Goal: Information Seeking & Learning: Learn about a topic

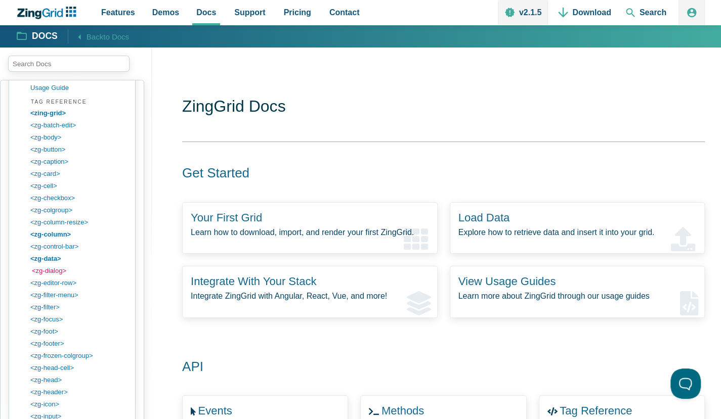
scroll to position [850, 0]
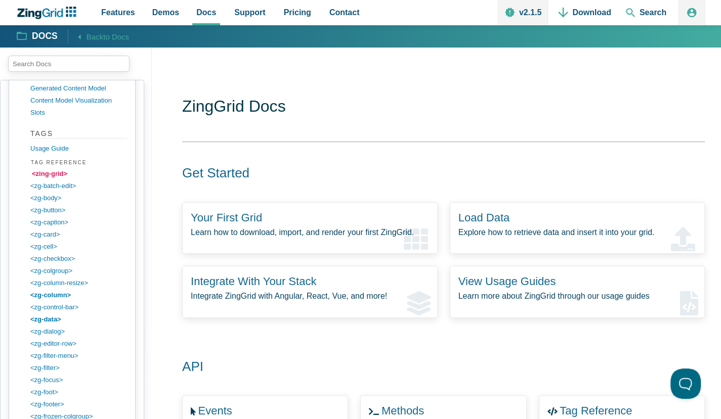
click at [58, 168] on link "<zing-grid>" at bounding box center [80, 174] width 97 height 12
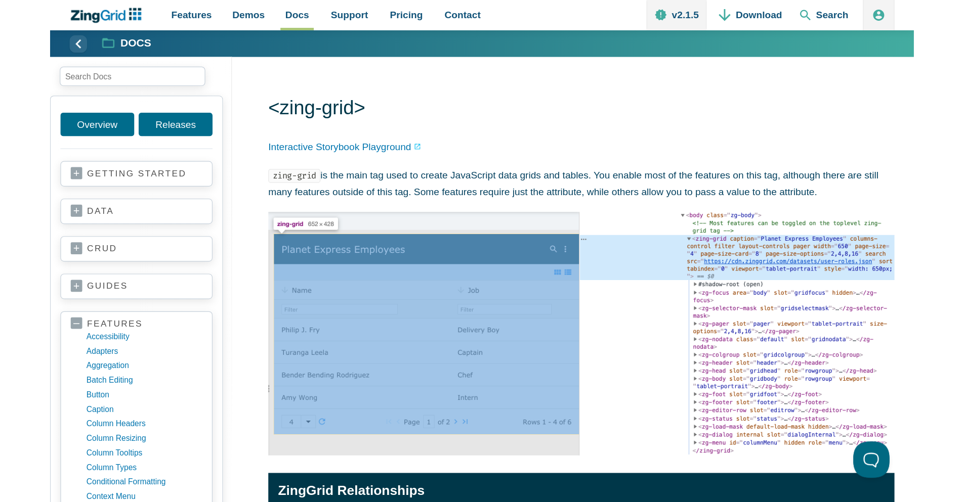
scroll to position [373, 0]
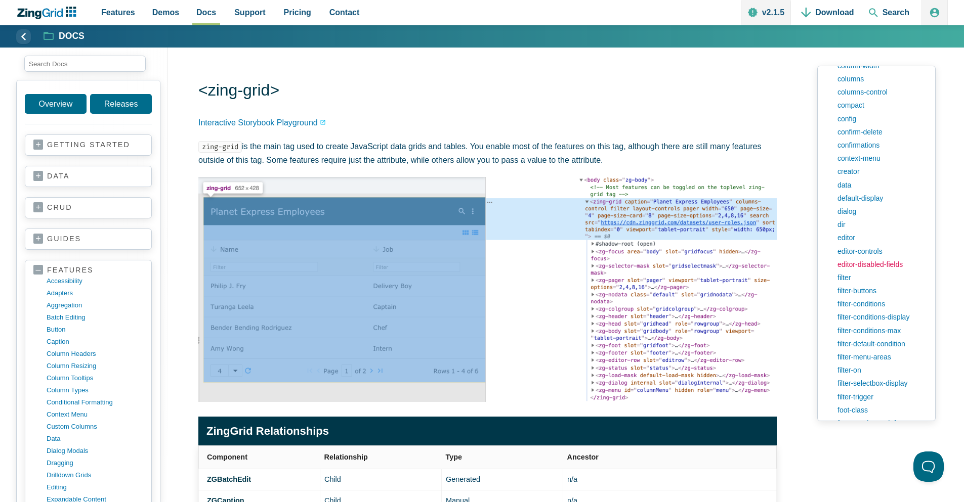
click at [720, 262] on link "editor-disabled-fields" at bounding box center [879, 264] width 95 height 13
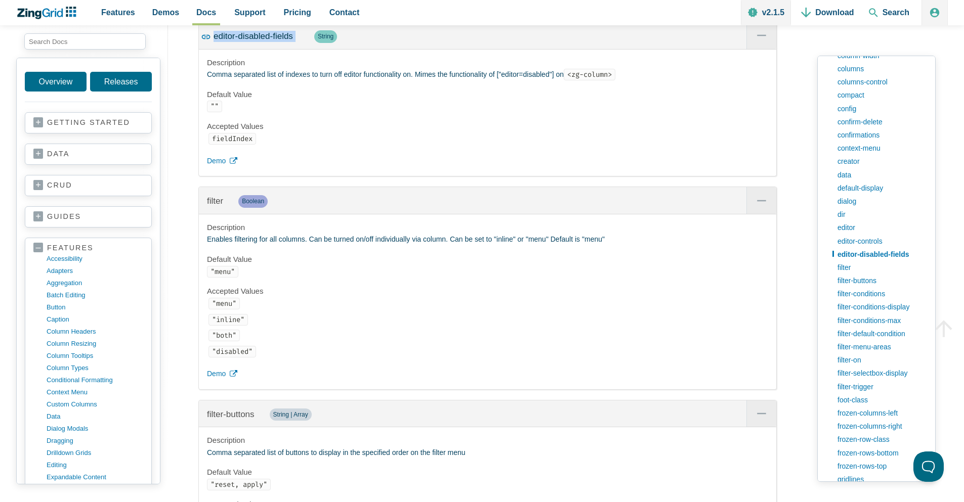
drag, startPoint x: 296, startPoint y: 52, endPoint x: 201, endPoint y: 52, distance: 95.1
click at [201, 49] on div "editor-disabled-fields String" at bounding box center [487, 35] width 577 height 27
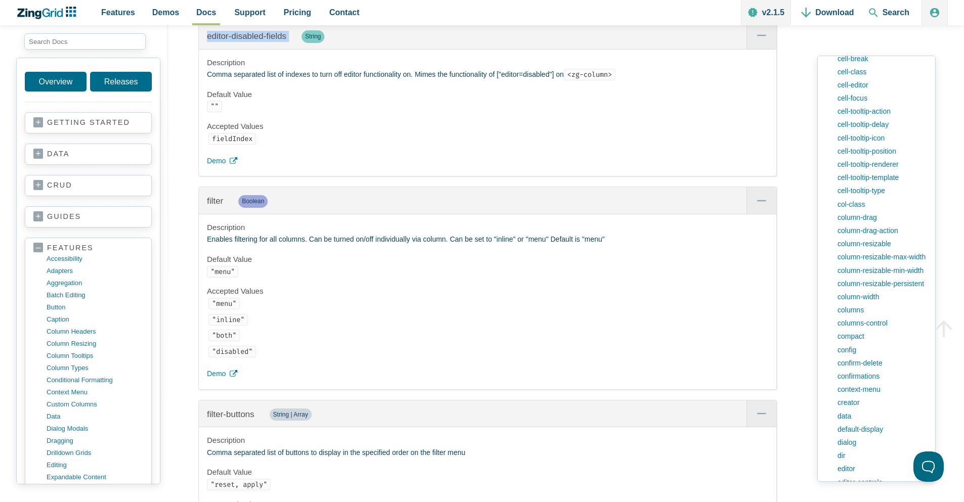
scroll to position [130, 0]
click at [720, 405] on link "creator" at bounding box center [879, 404] width 95 height 13
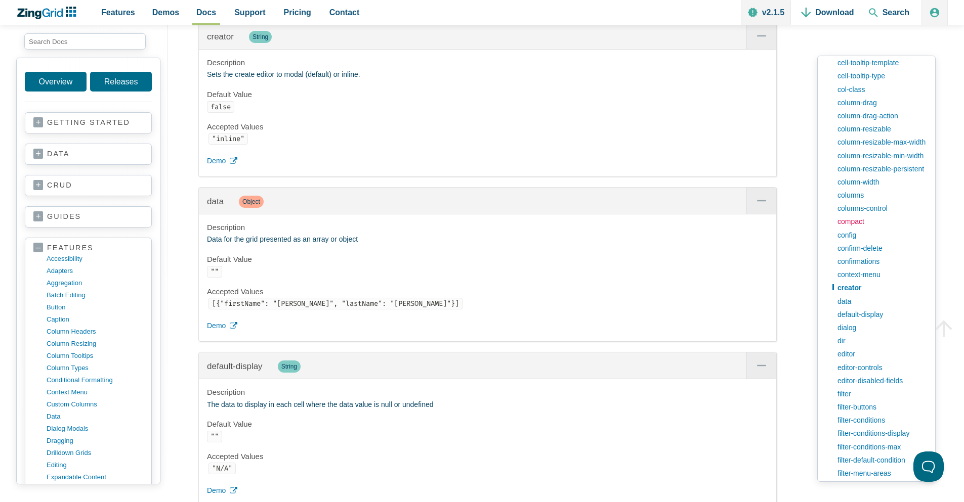
scroll to position [251, 0]
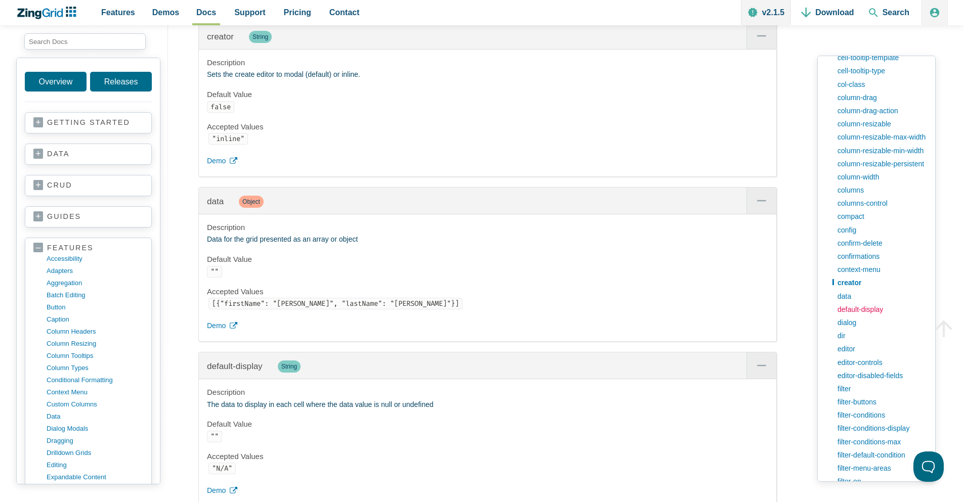
click at [720, 307] on link "default-display" at bounding box center [879, 309] width 95 height 13
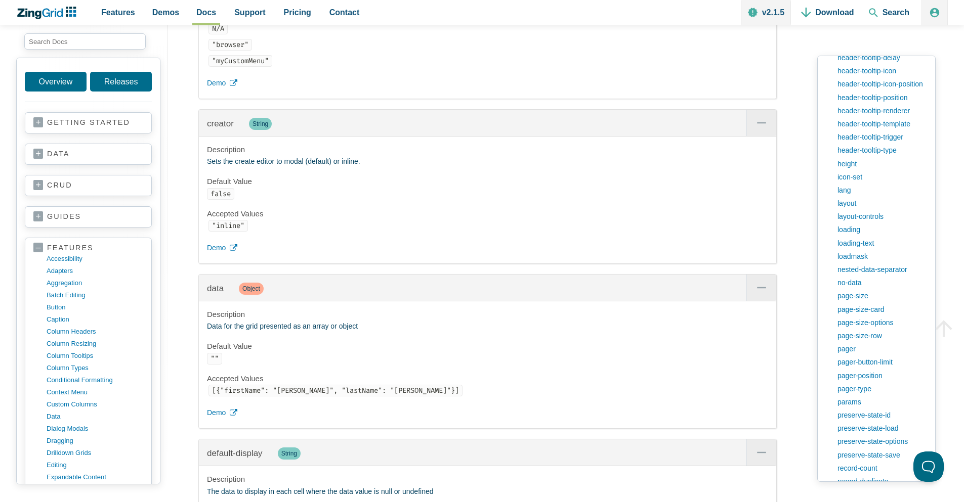
scroll to position [6885, 0]
